Goal: Information Seeking & Learning: Check status

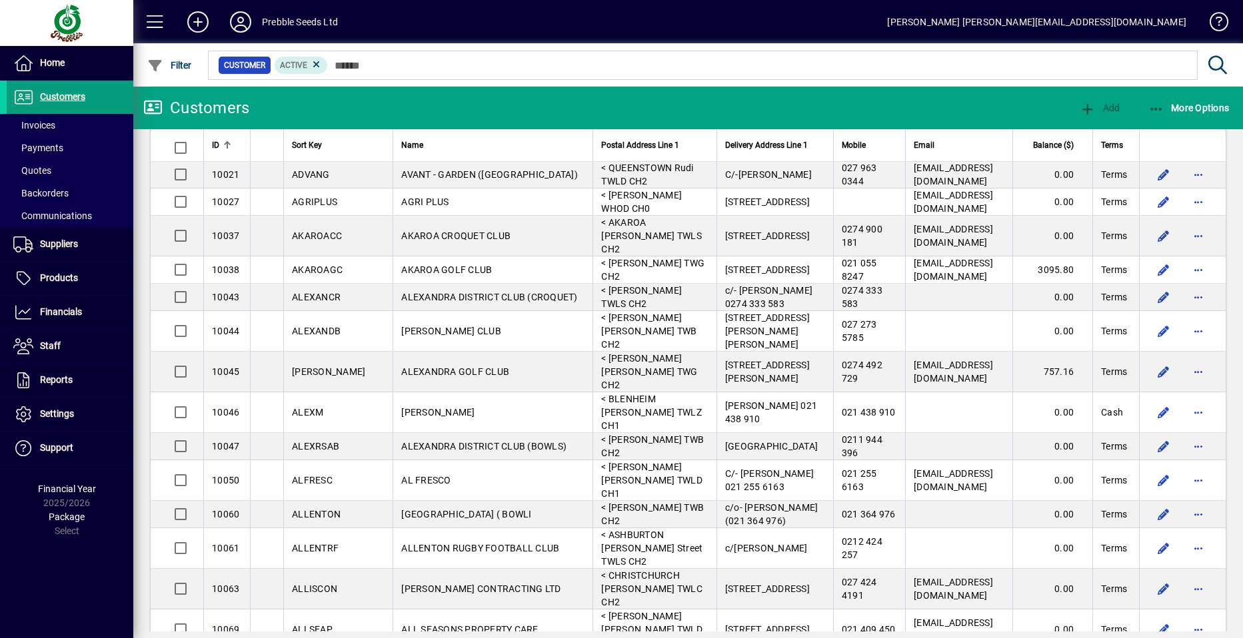
scroll to position [333, 0]
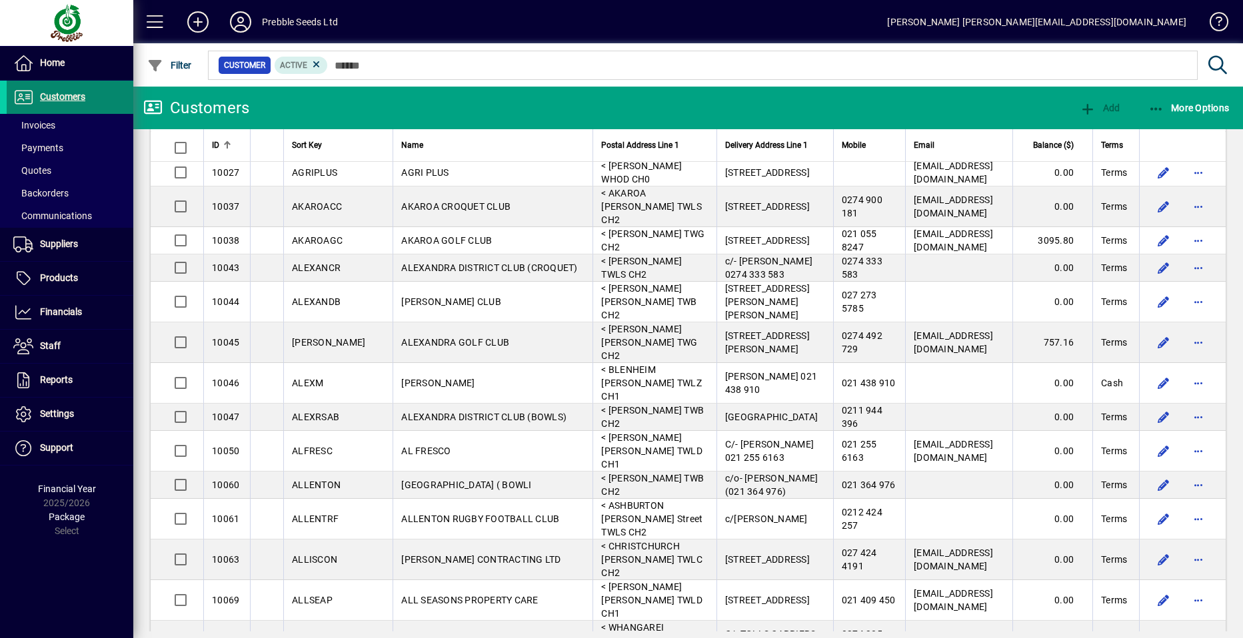
click at [50, 93] on span "Customers" at bounding box center [62, 96] width 45 height 11
click at [58, 123] on span at bounding box center [70, 125] width 127 height 32
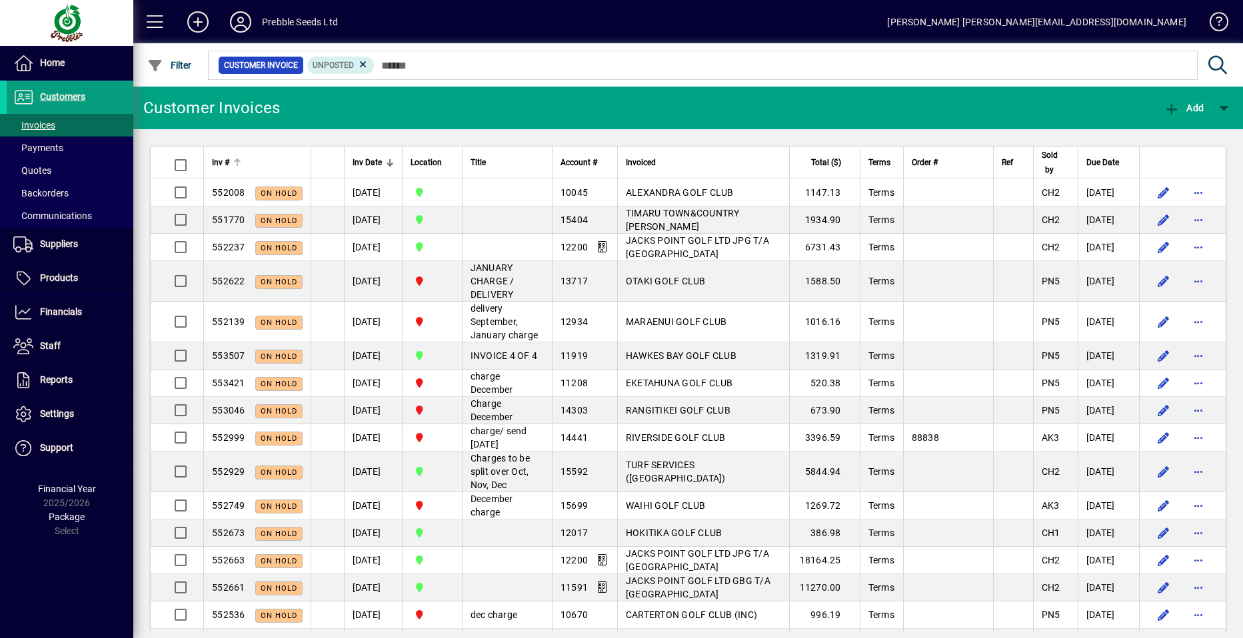
click at [219, 161] on span "Inv #" at bounding box center [220, 162] width 17 height 15
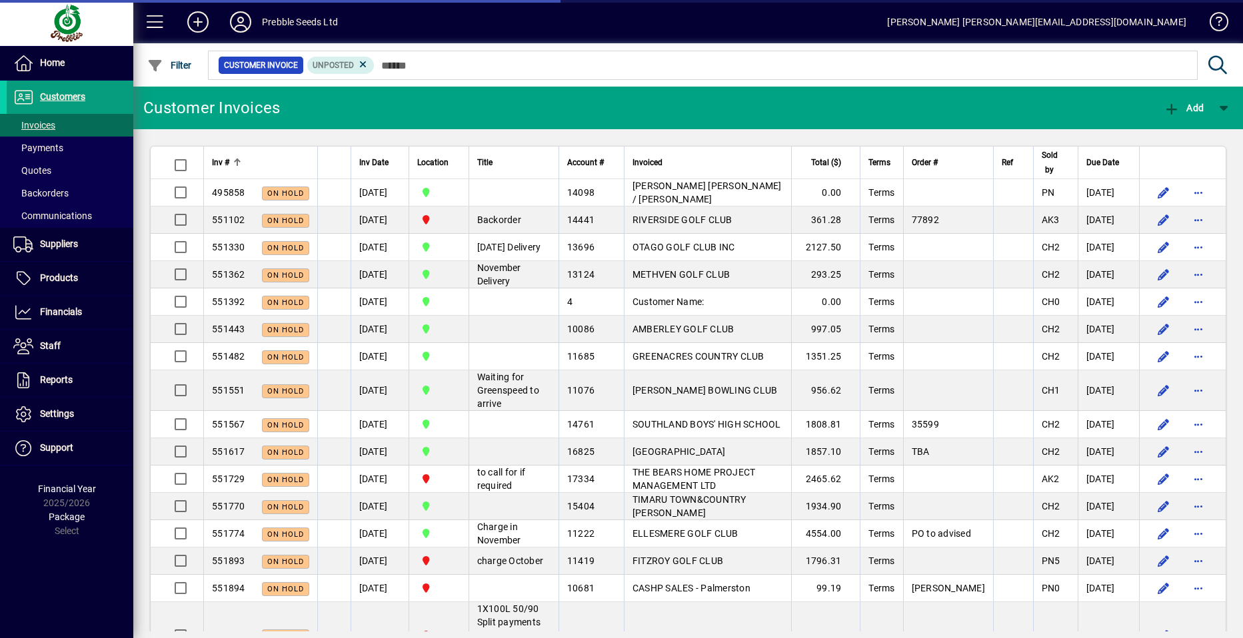
click at [219, 161] on span "Inv #" at bounding box center [220, 162] width 17 height 15
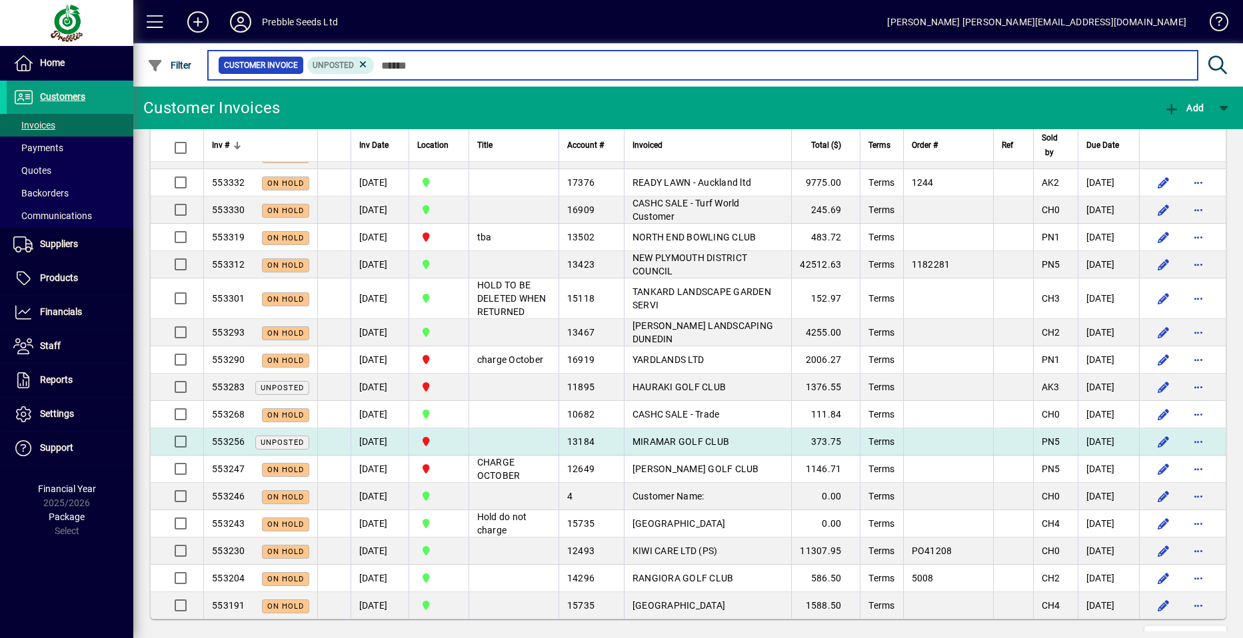
scroll to position [2400, 0]
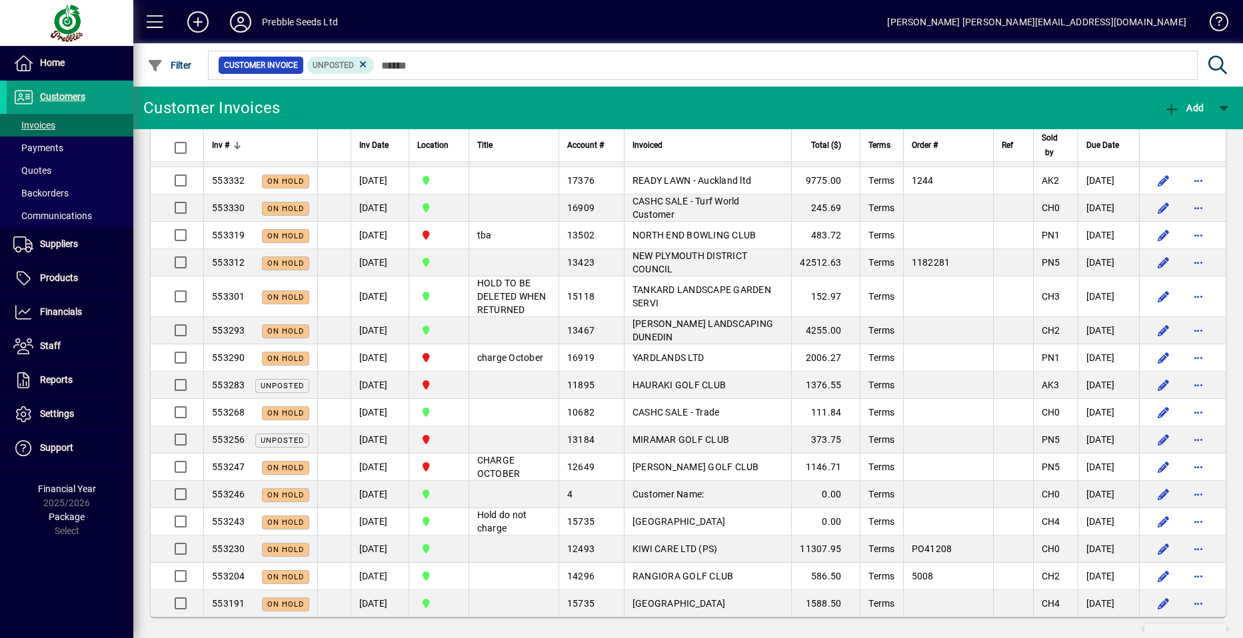
click at [1164, 630] on span "Show more…" at bounding box center [1185, 637] width 61 height 14
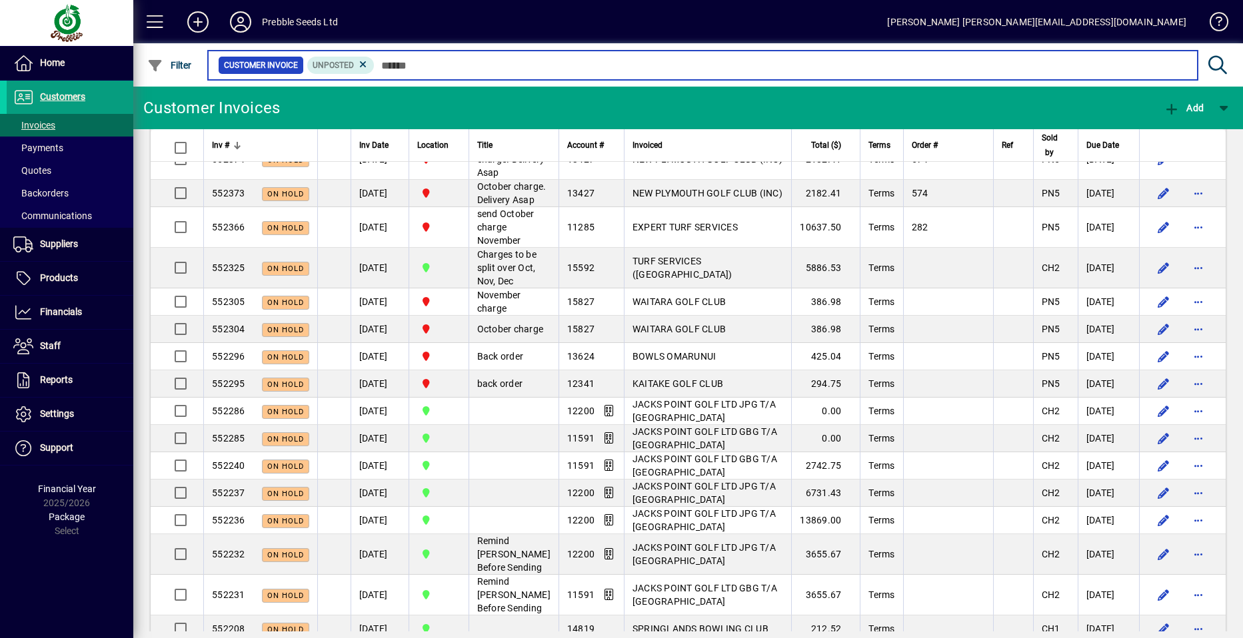
scroll to position [5319, 0]
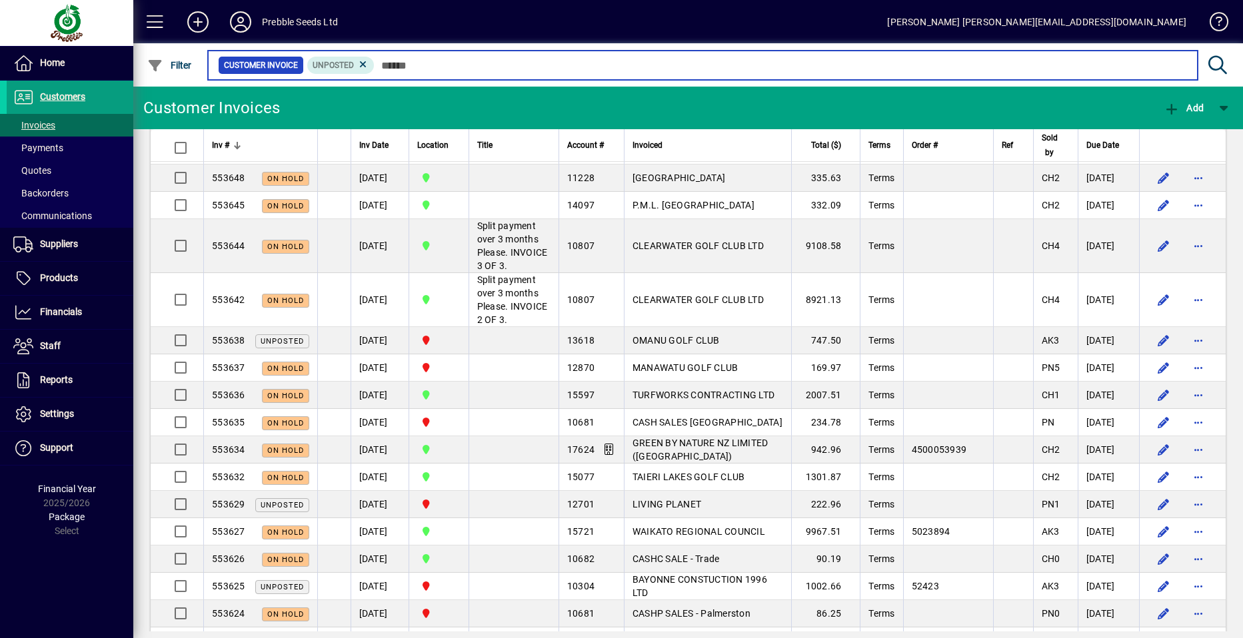
scroll to position [666, 0]
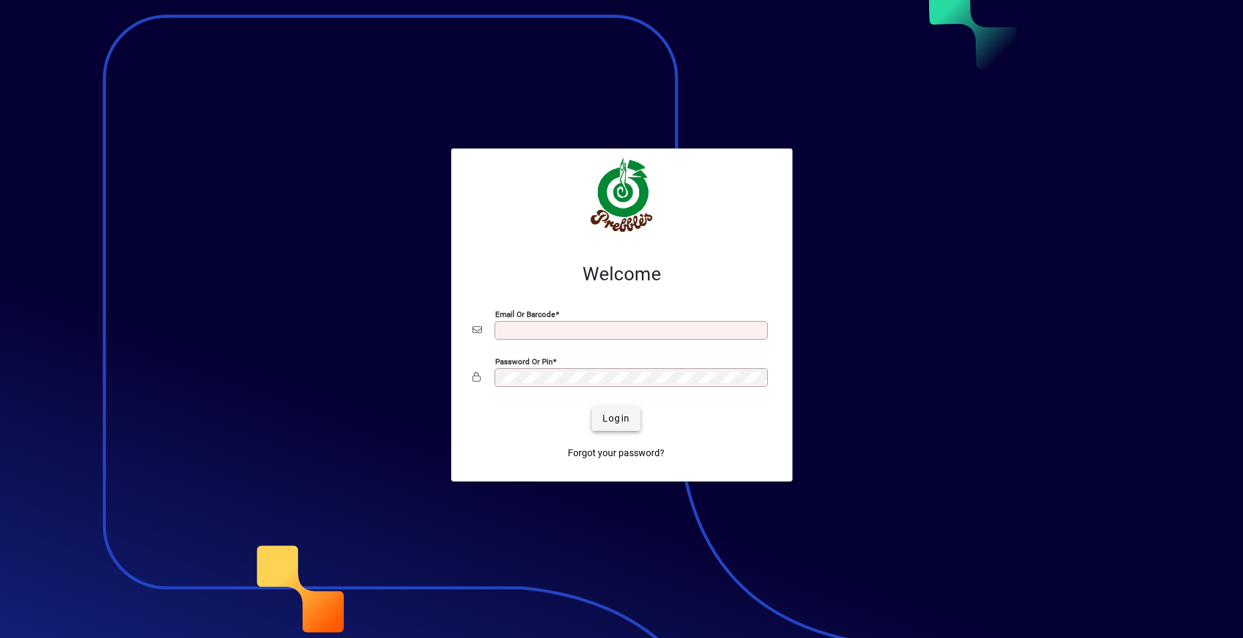
type input "**********"
click at [608, 419] on span "Login" at bounding box center [615, 419] width 27 height 14
type input "**********"
click at [610, 418] on span "Login" at bounding box center [615, 419] width 27 height 14
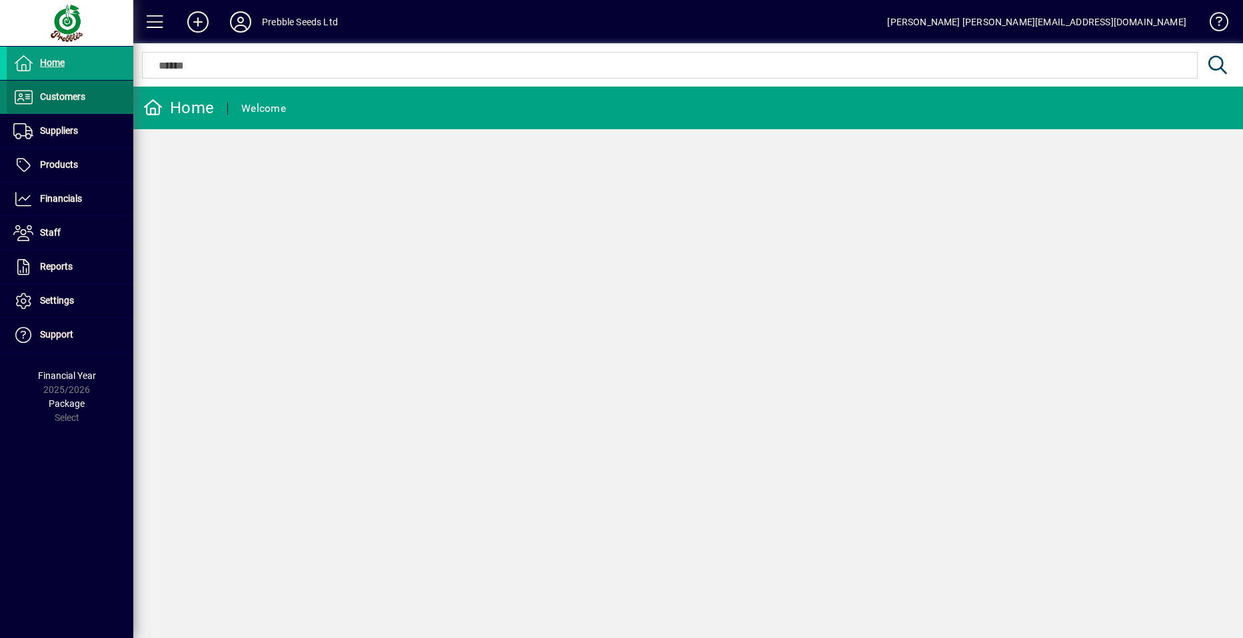
click at [83, 92] on span "Customers" at bounding box center [62, 96] width 45 height 11
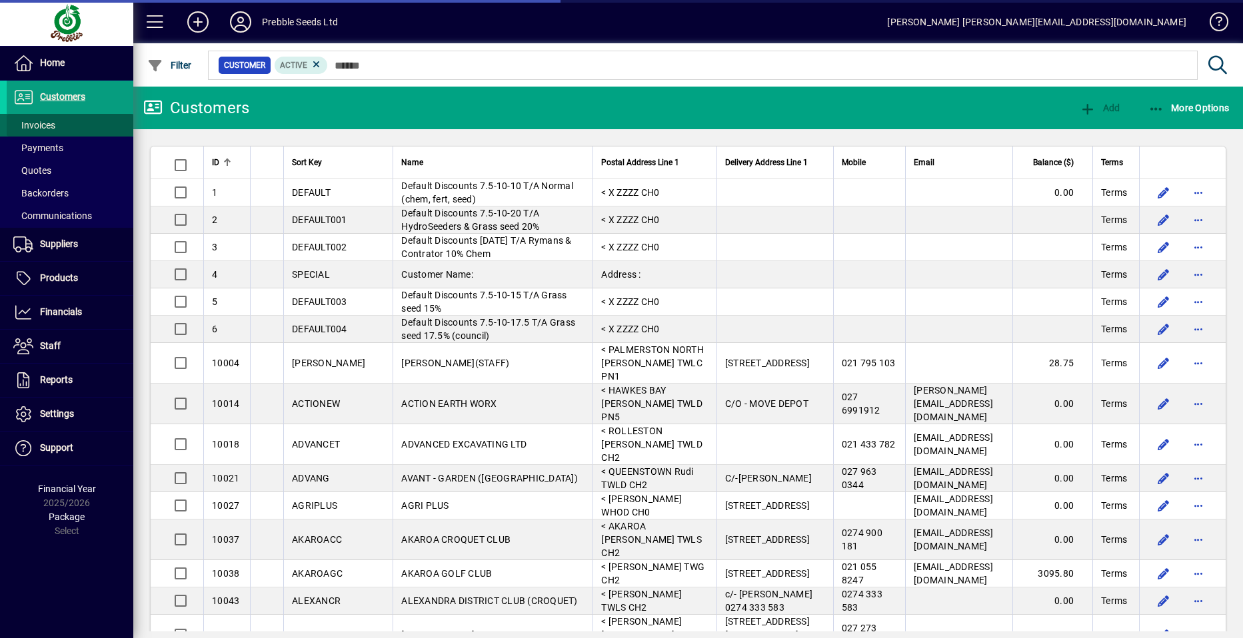
click at [85, 123] on span at bounding box center [70, 125] width 127 height 32
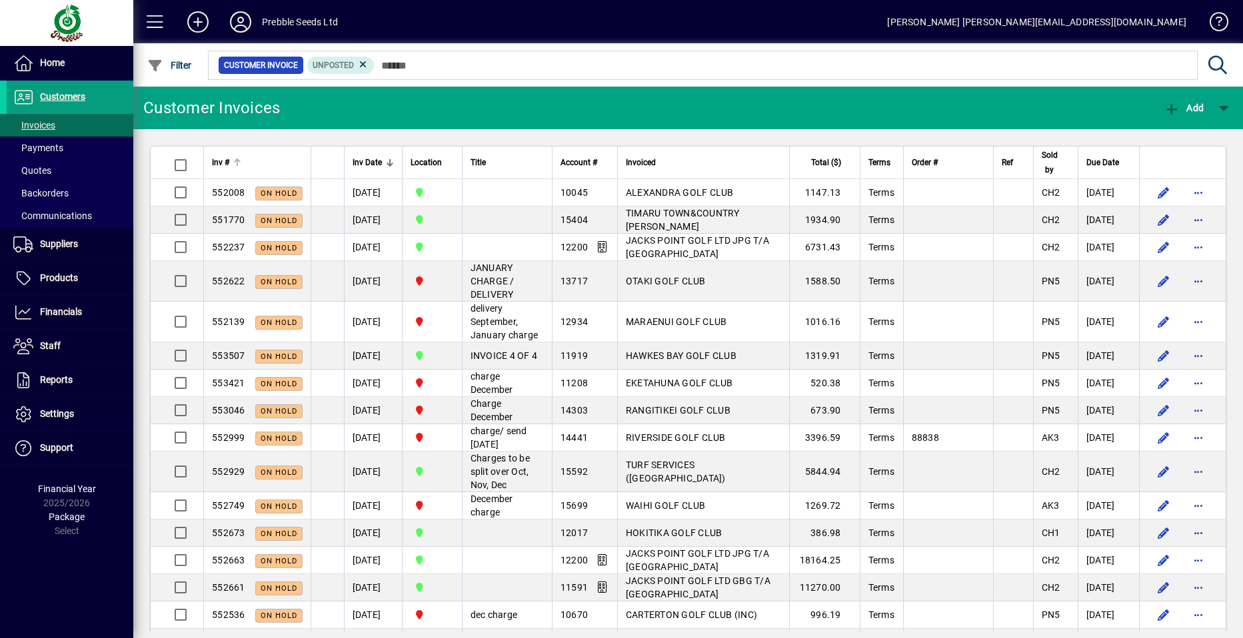
click at [218, 162] on span "Inv #" at bounding box center [220, 162] width 17 height 15
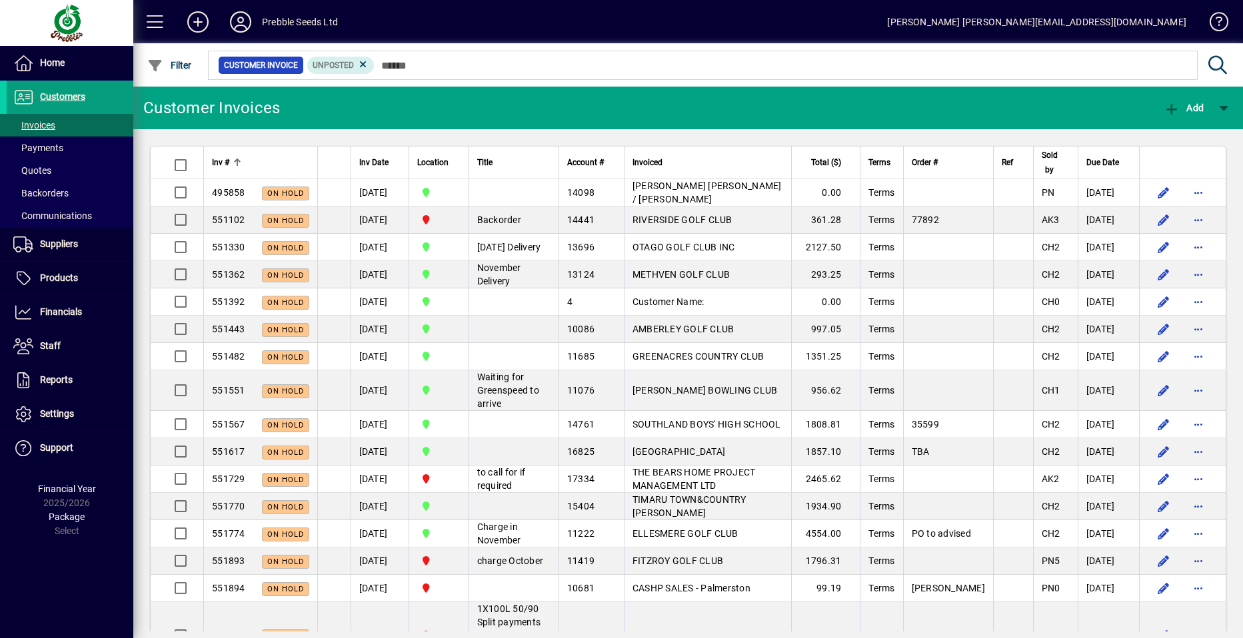
click at [224, 161] on span "Inv #" at bounding box center [220, 162] width 17 height 15
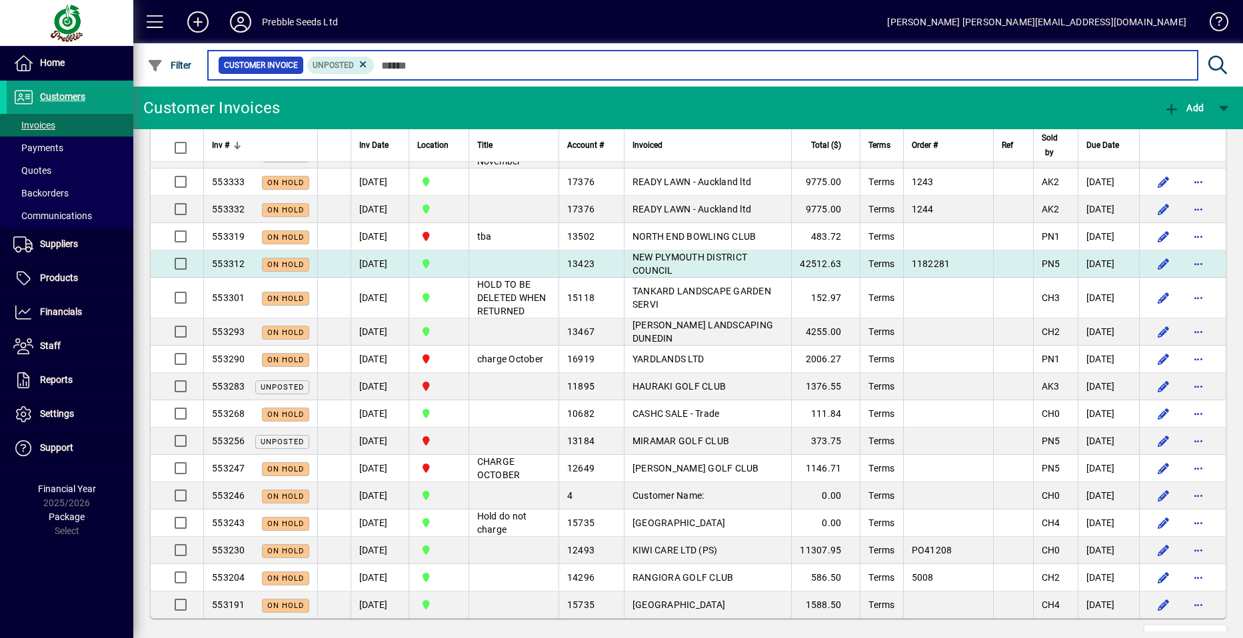
scroll to position [2400, 0]
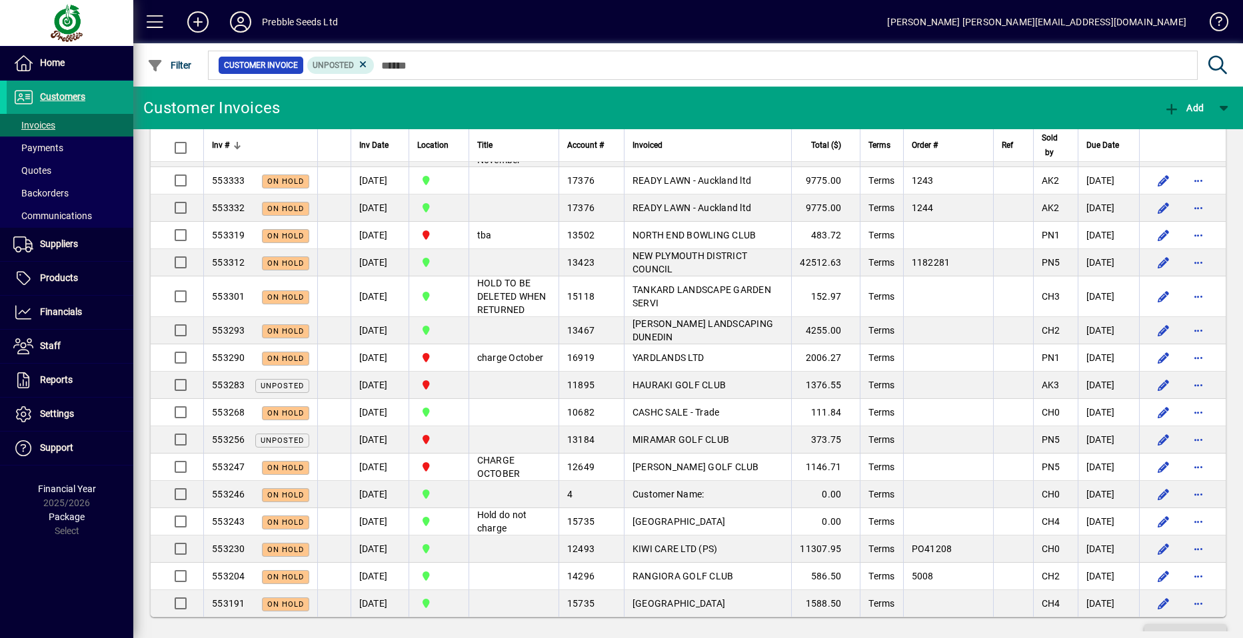
click at [1166, 630] on span "Show more…" at bounding box center [1185, 637] width 61 height 14
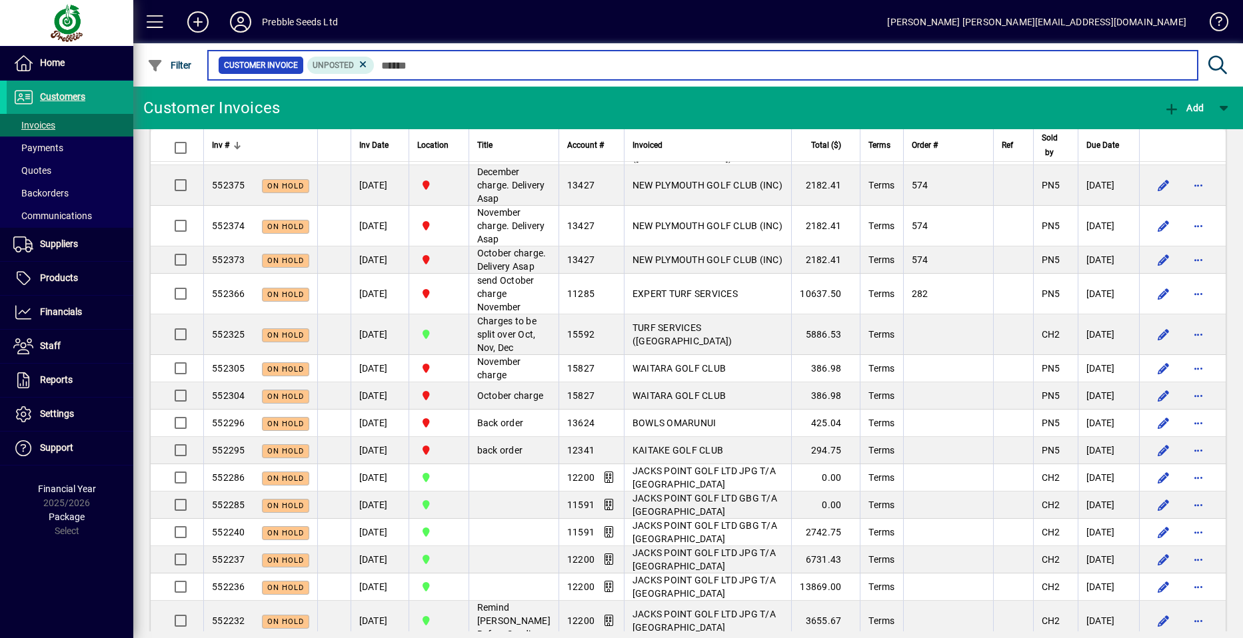
scroll to position [5319, 0]
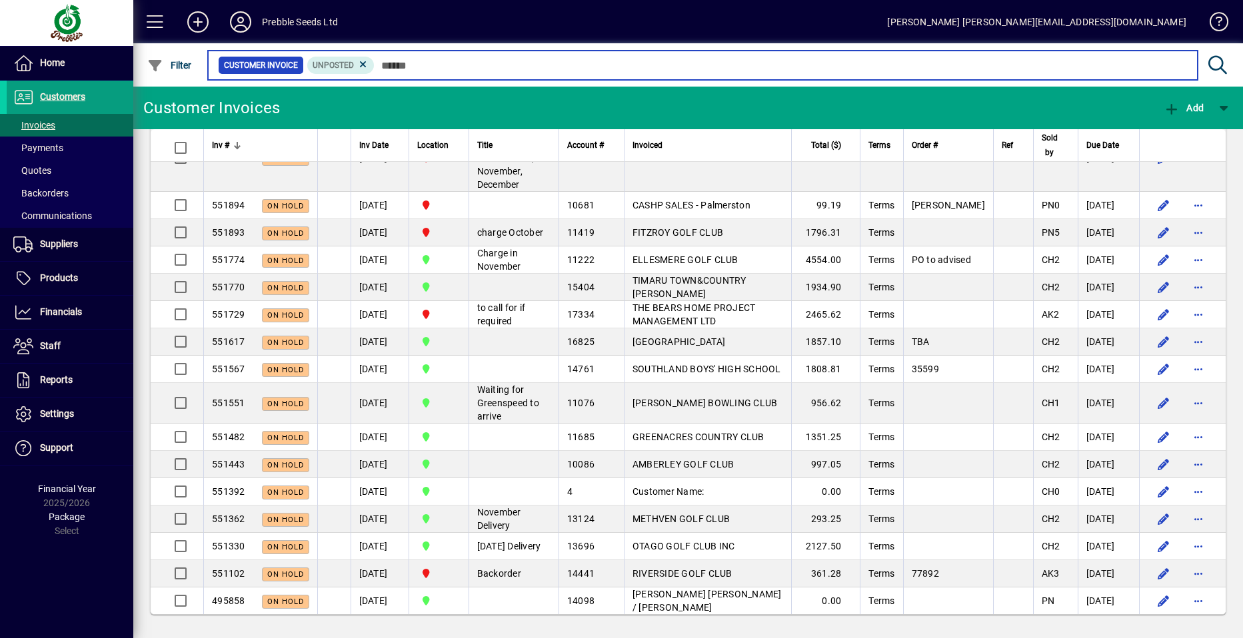
scroll to position [7095, 0]
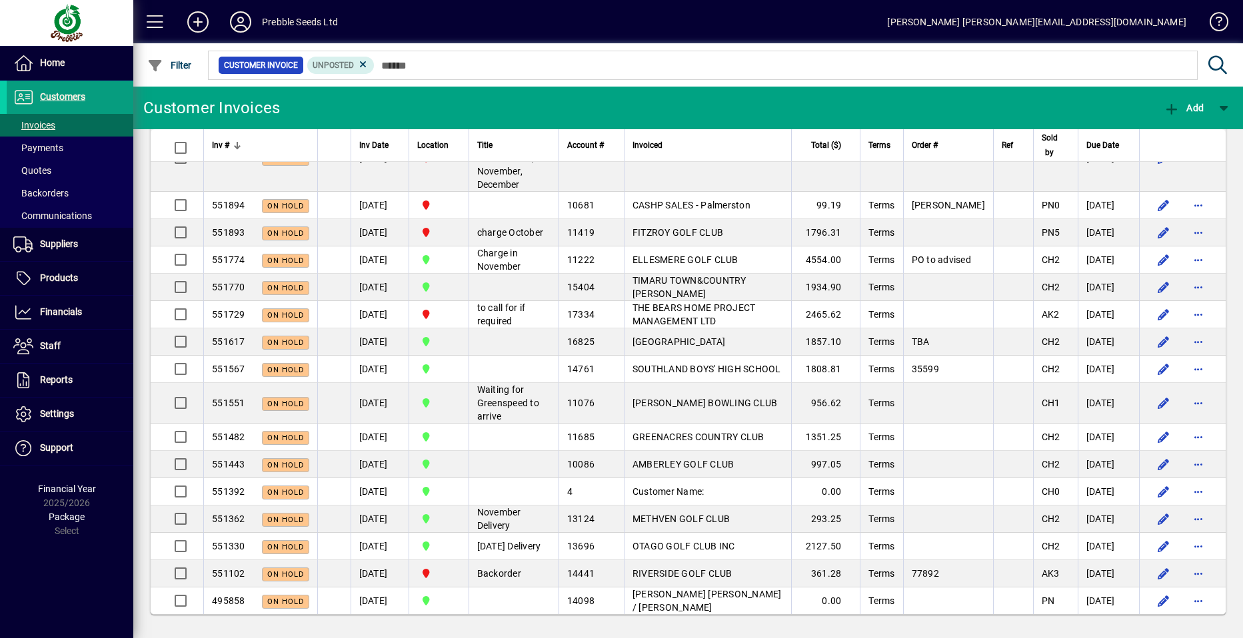
click at [223, 143] on span "Inv #" at bounding box center [220, 145] width 17 height 15
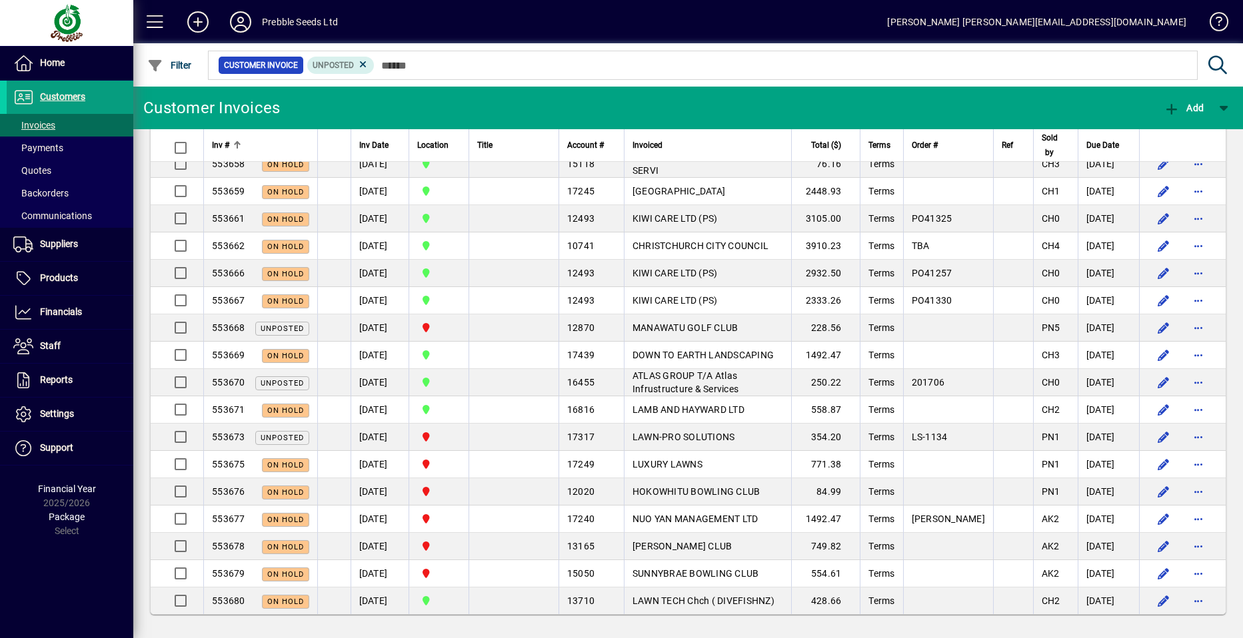
click at [223, 143] on span "Inv #" at bounding box center [220, 145] width 17 height 15
